Goal: Task Accomplishment & Management: Manage account settings

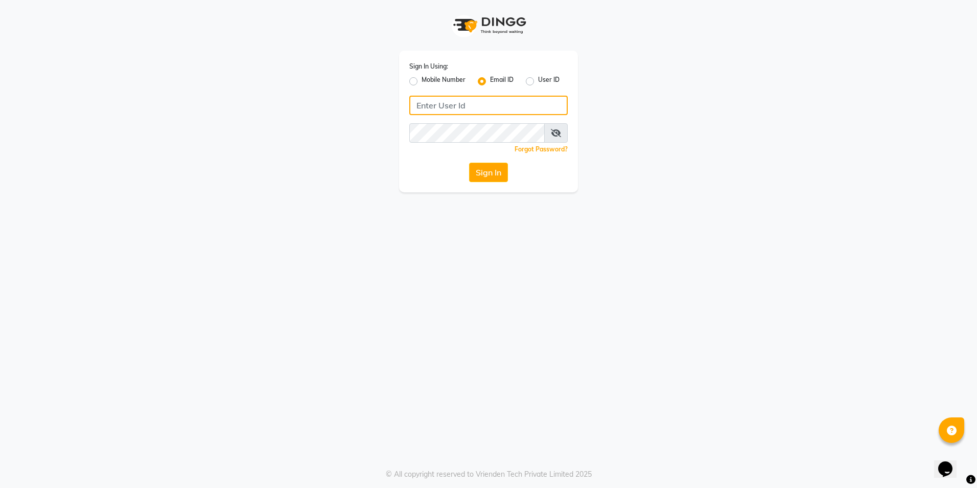
type input "[EMAIL_ADDRESS][DOMAIN_NAME]"
click at [483, 168] on button "Sign In" at bounding box center [488, 172] width 39 height 19
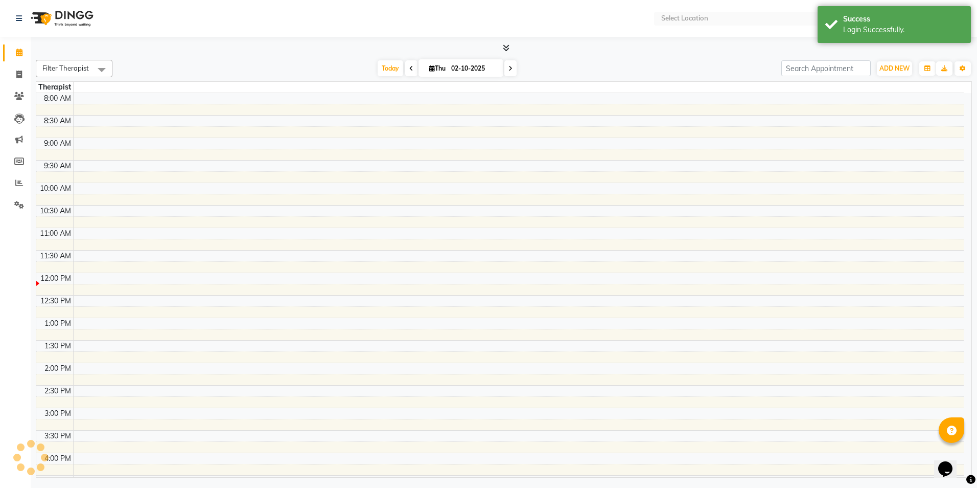
select select "en"
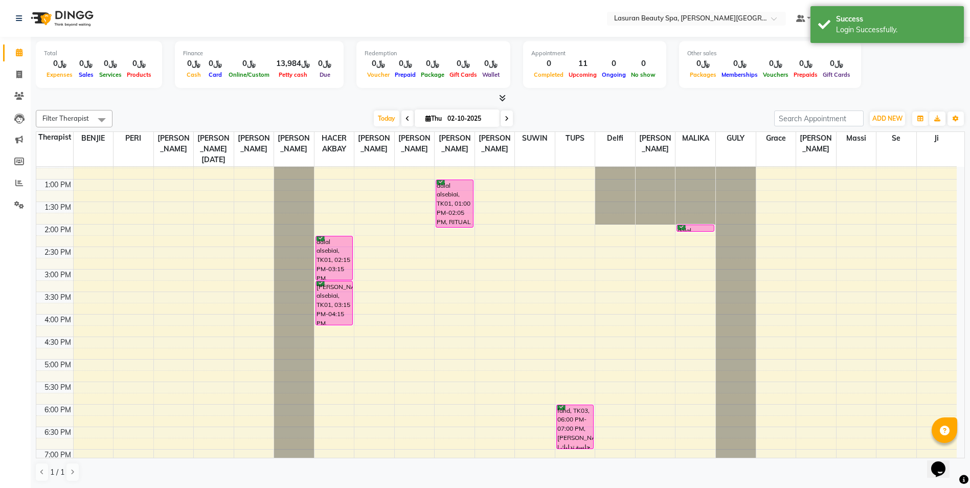
scroll to position [102, 0]
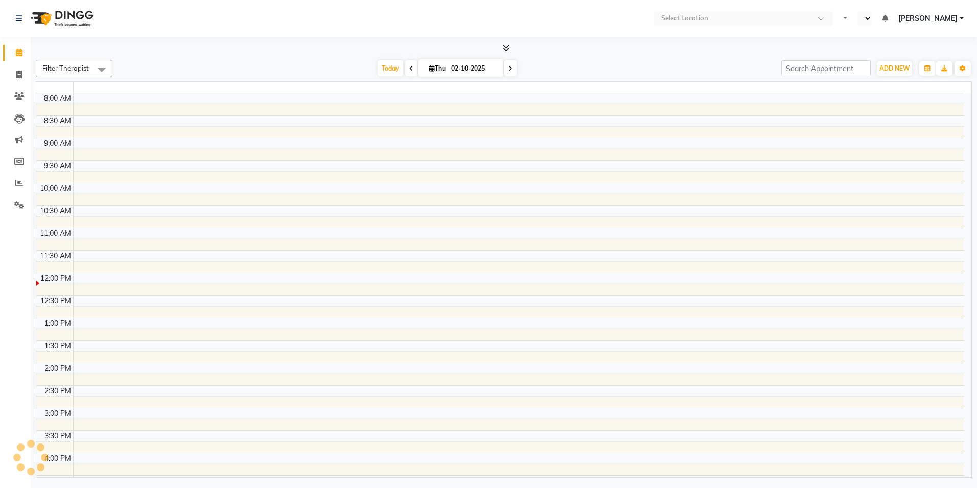
select select "en"
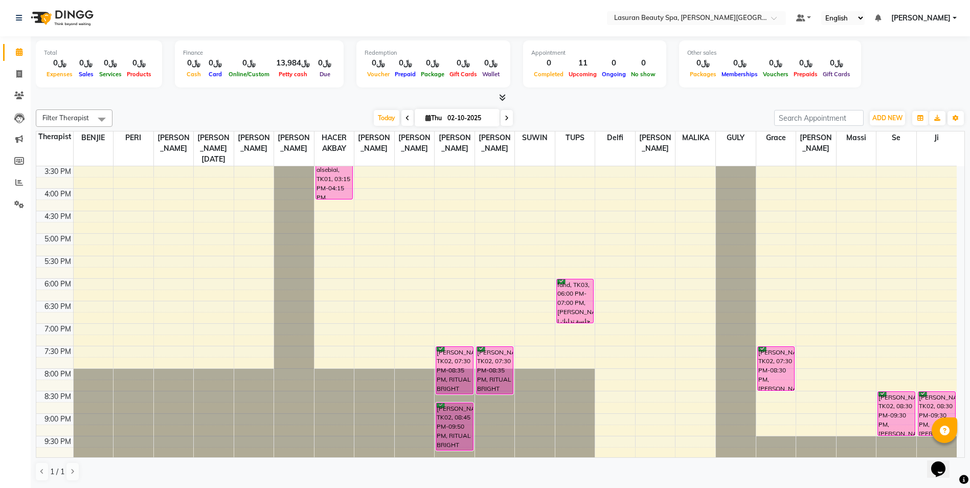
scroll to position [203, 0]
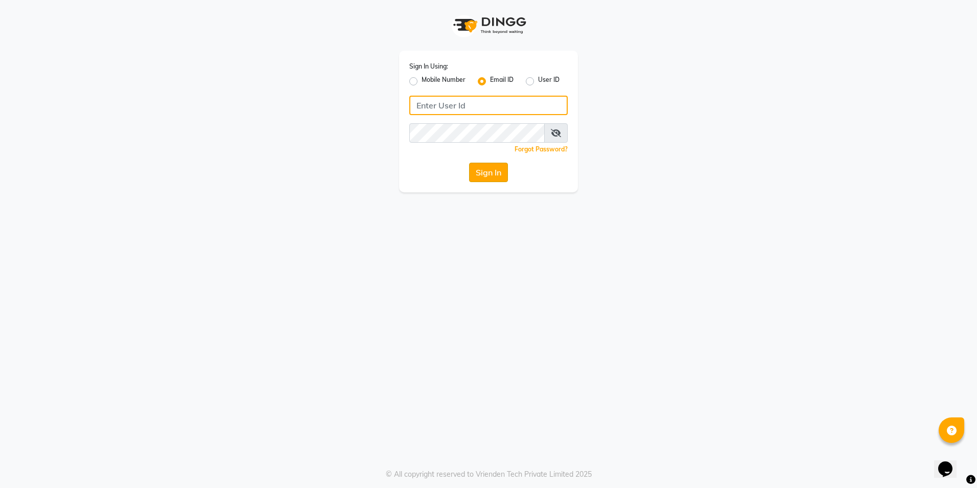
type input "[EMAIL_ADDRESS][DOMAIN_NAME]"
click at [494, 170] on button "Sign In" at bounding box center [488, 172] width 39 height 19
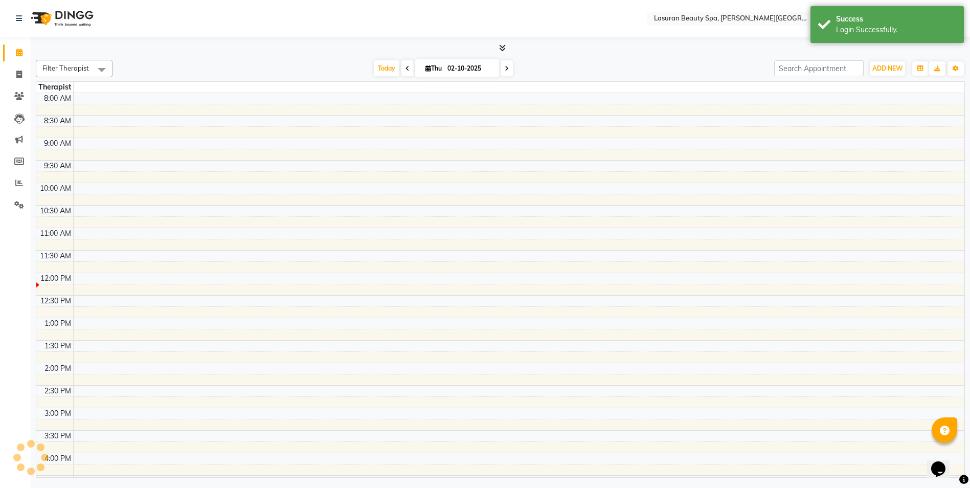
select select "en"
